Goal: Information Seeking & Learning: Find specific fact

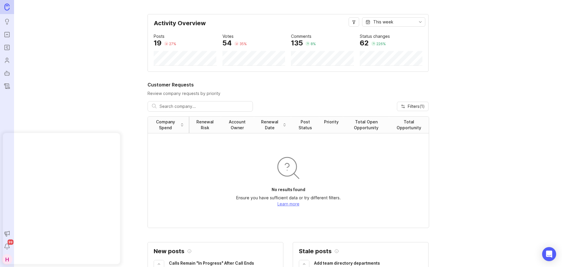
click at [6, 33] on icon "Portal" at bounding box center [7, 34] width 6 height 7
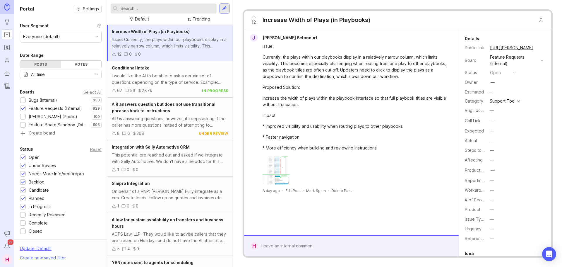
click at [44, 98] on div "Bugs (Internal)" at bounding box center [43, 100] width 28 height 6
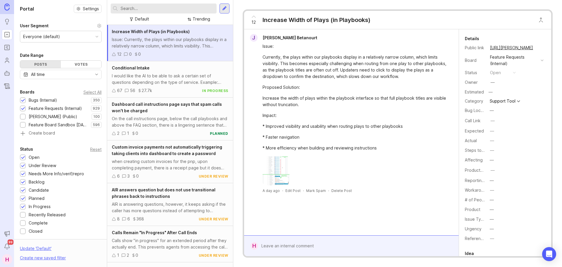
click at [39, 109] on div "Feature Requests (Internal)" at bounding box center [55, 108] width 53 height 6
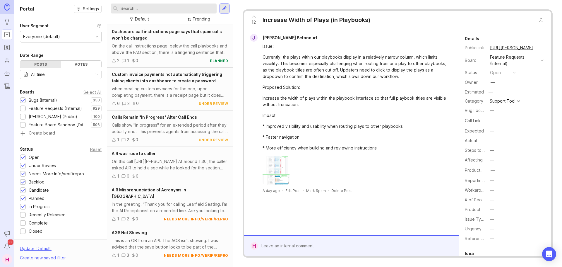
click at [158, 9] on input "text" at bounding box center [168, 8] width 94 height 6
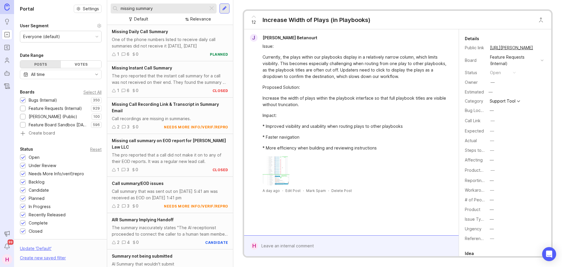
type input "missing summary"
click at [168, 79] on div "The pro reported that the instant call summary for a call was not received on t…" at bounding box center [170, 79] width 117 height 13
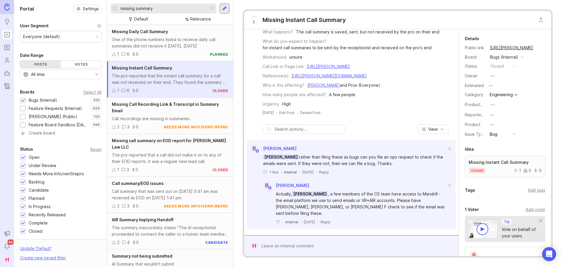
scroll to position [86, 0]
